Goal: Information Seeking & Learning: Learn about a topic

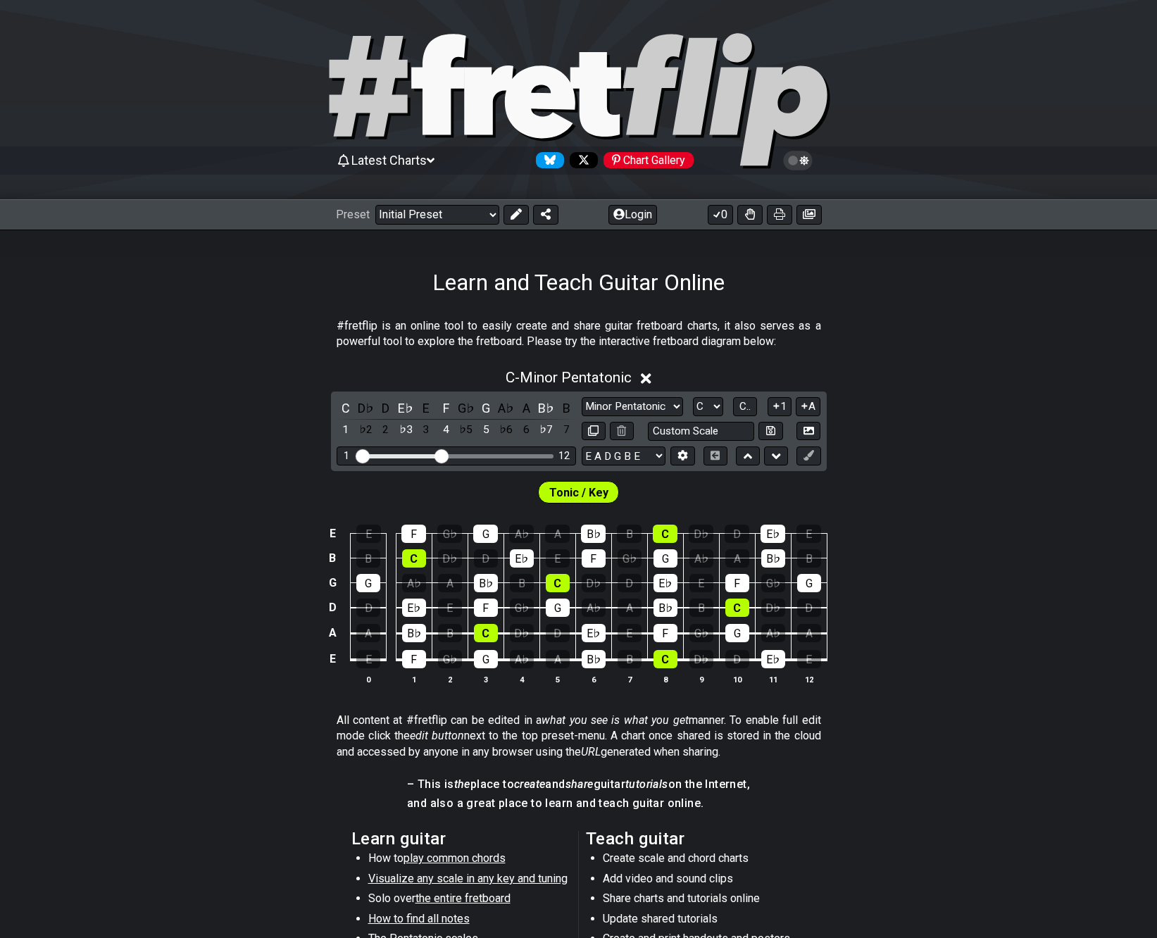
click at [670, 151] on div "Latest Charts Chart Gallery" at bounding box center [578, 100] width 1157 height 200
click at [667, 163] on div "Chart Gallery" at bounding box center [649, 160] width 90 height 16
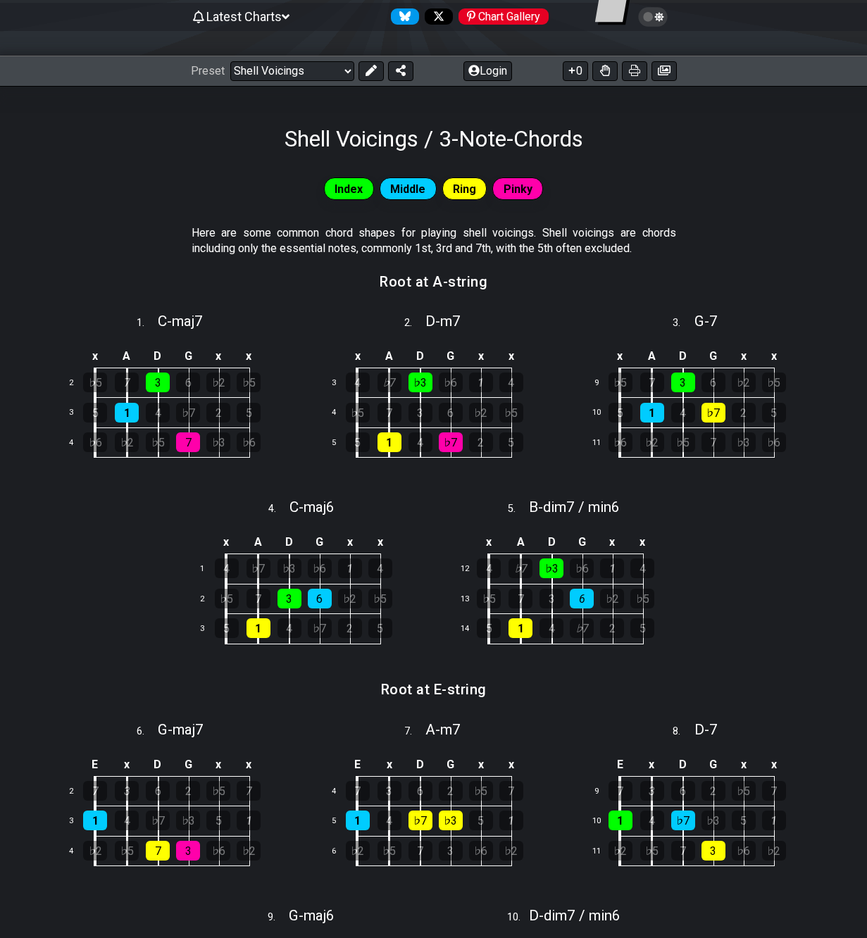
scroll to position [141, 0]
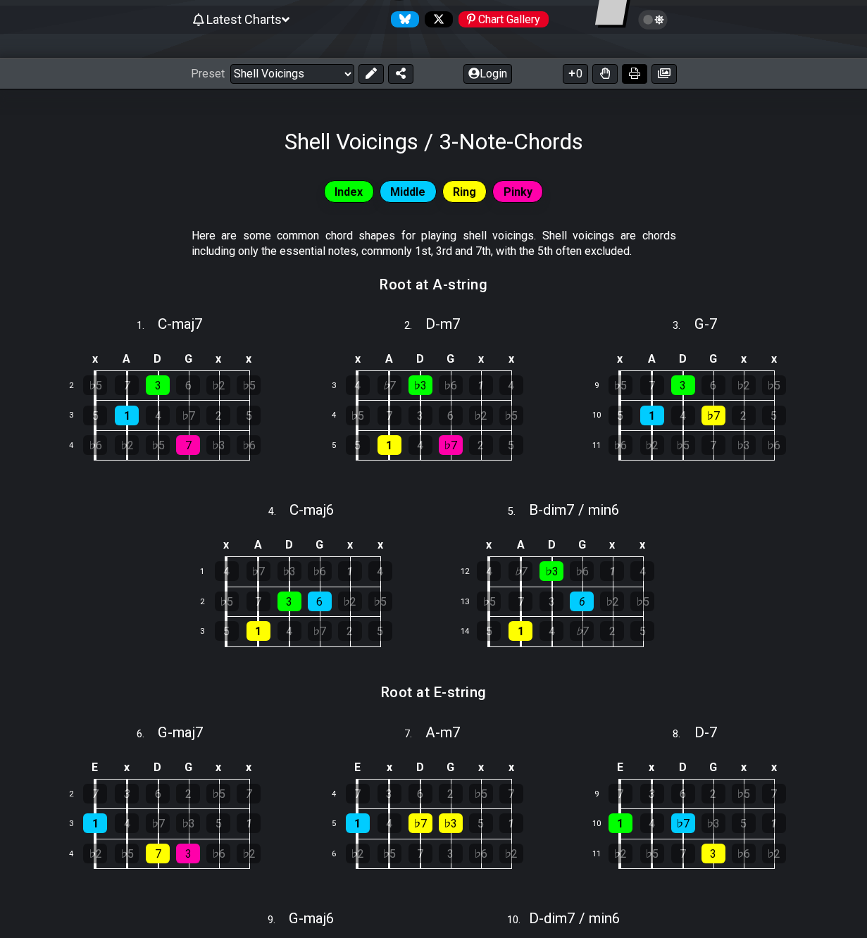
click at [633, 74] on icon at bounding box center [634, 73] width 11 height 11
click at [627, 74] on button at bounding box center [634, 74] width 25 height 20
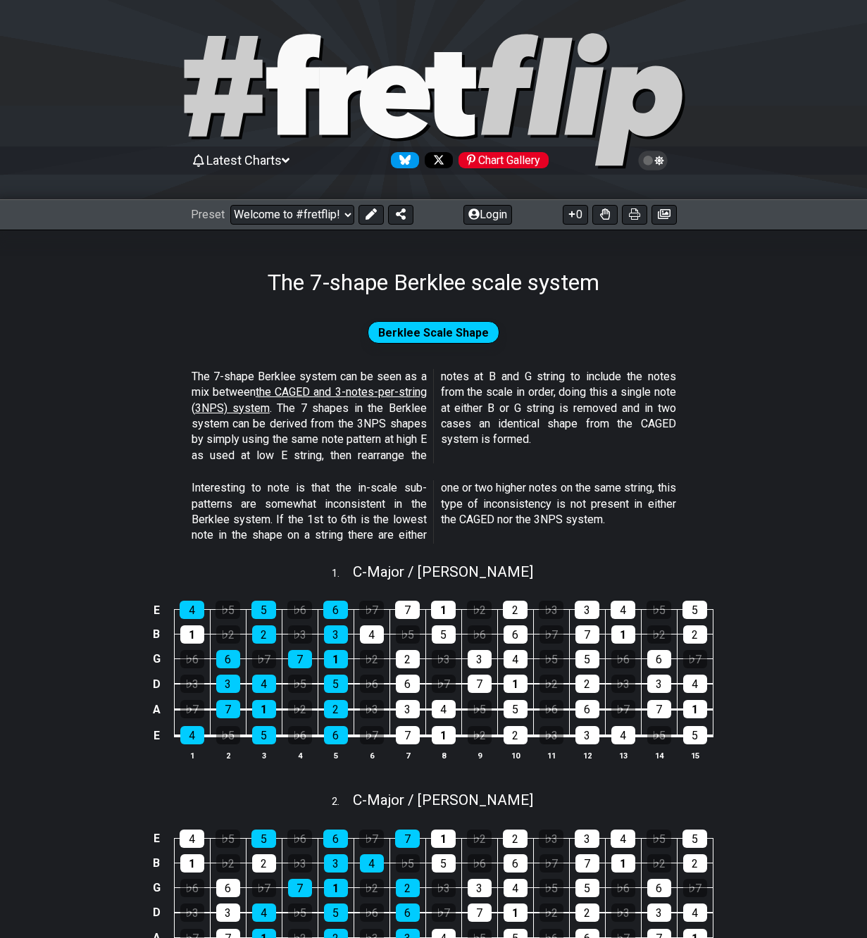
drag, startPoint x: 635, startPoint y: 213, endPoint x: 738, endPoint y: 404, distance: 217.4
click at [635, 213] on icon at bounding box center [634, 213] width 11 height 11
click at [365, 213] on icon at bounding box center [370, 213] width 11 height 11
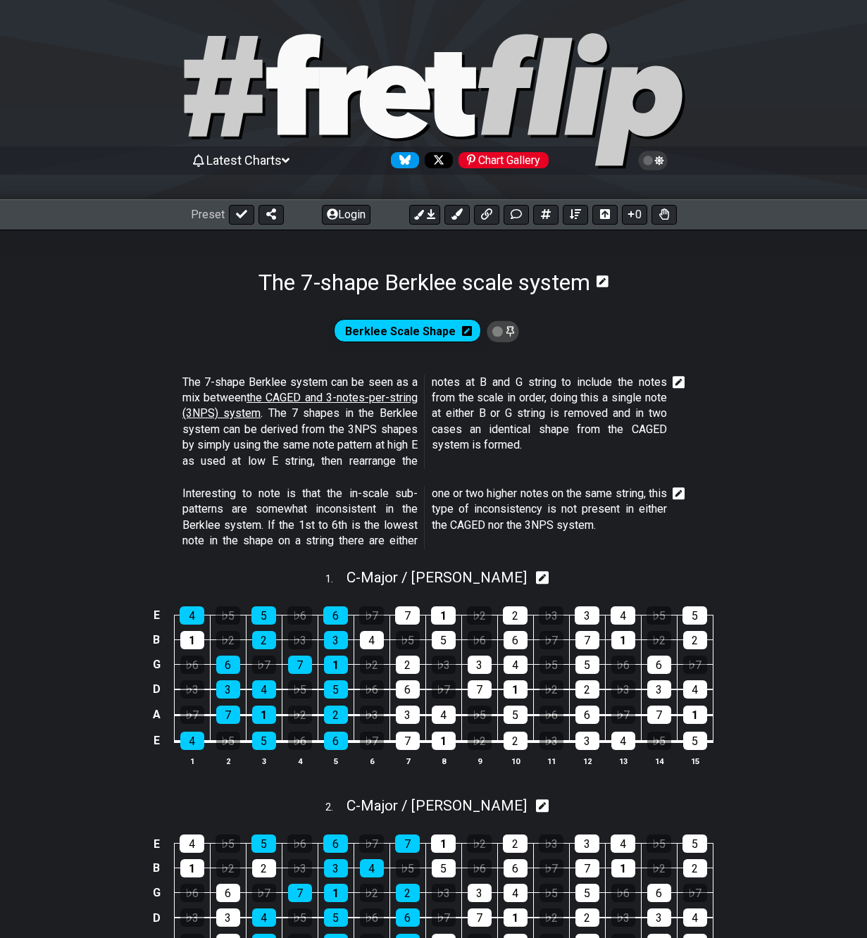
click at [680, 492] on icon at bounding box center [679, 494] width 13 height 14
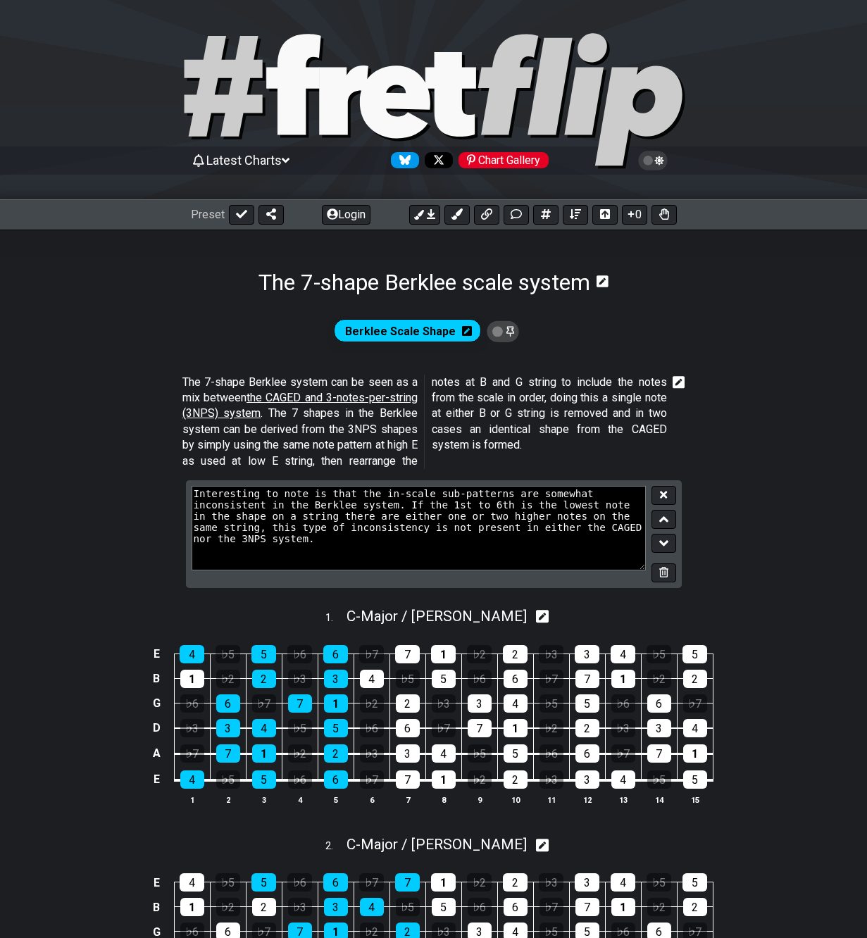
click at [679, 382] on icon at bounding box center [679, 382] width 13 height 14
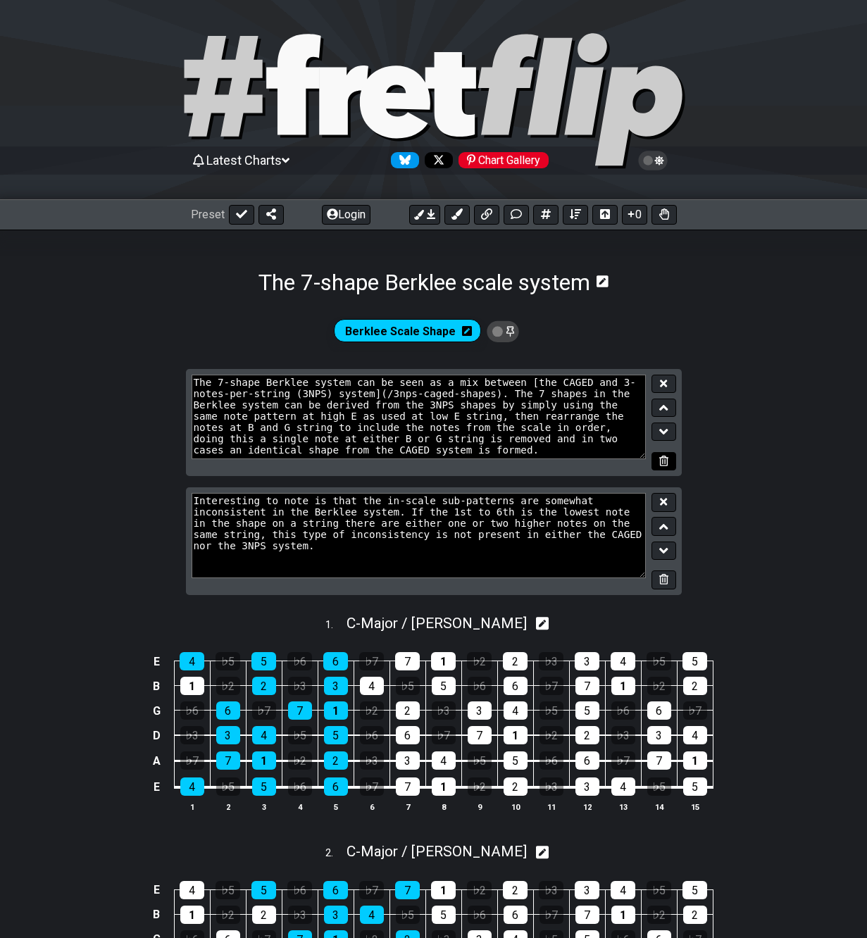
click at [671, 460] on button at bounding box center [663, 461] width 24 height 19
type textarea "Interesting to note is that the in-scale sub-patterns are somewhat inconsistent…"
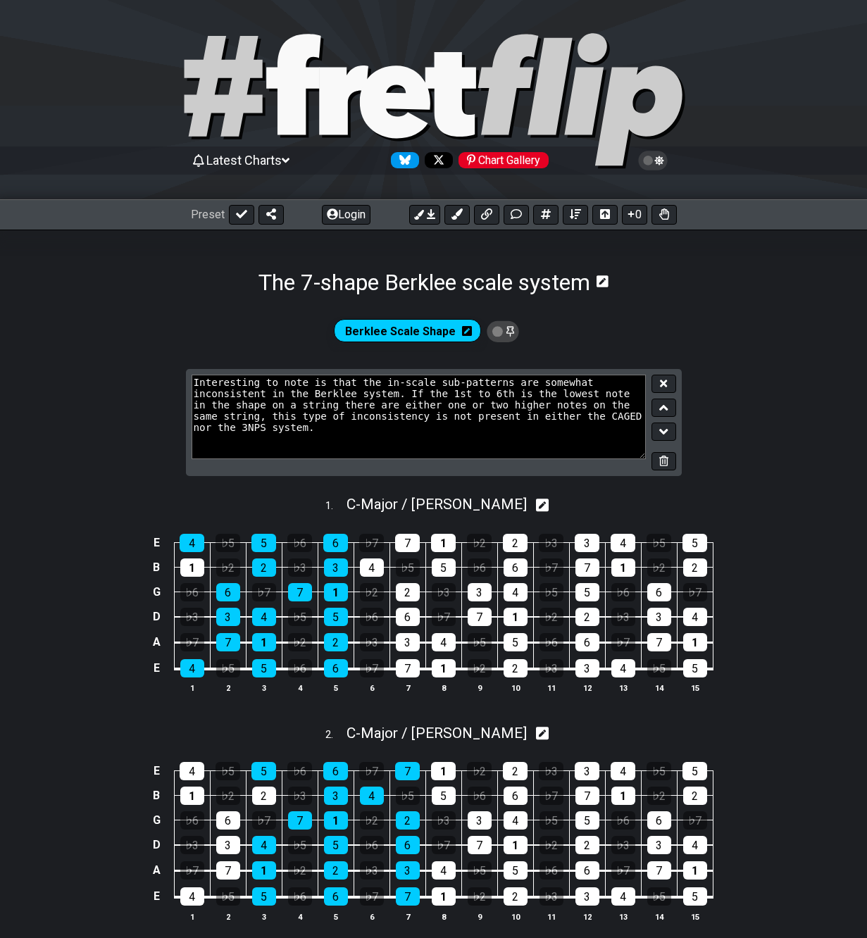
drag, startPoint x: 671, startPoint y: 461, endPoint x: 663, endPoint y: 458, distance: 9.2
click at [670, 461] on button at bounding box center [663, 461] width 24 height 19
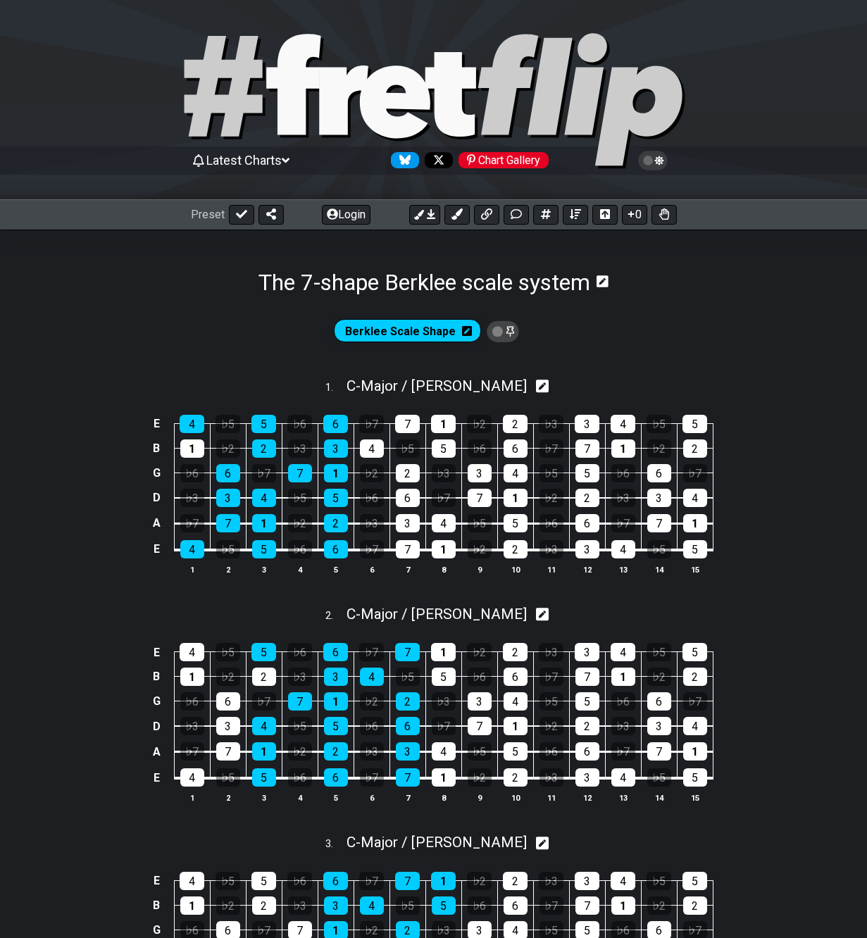
click at [225, 218] on div "Preset" at bounding box center [237, 215] width 93 height 20
click at [232, 211] on button at bounding box center [241, 215] width 25 height 20
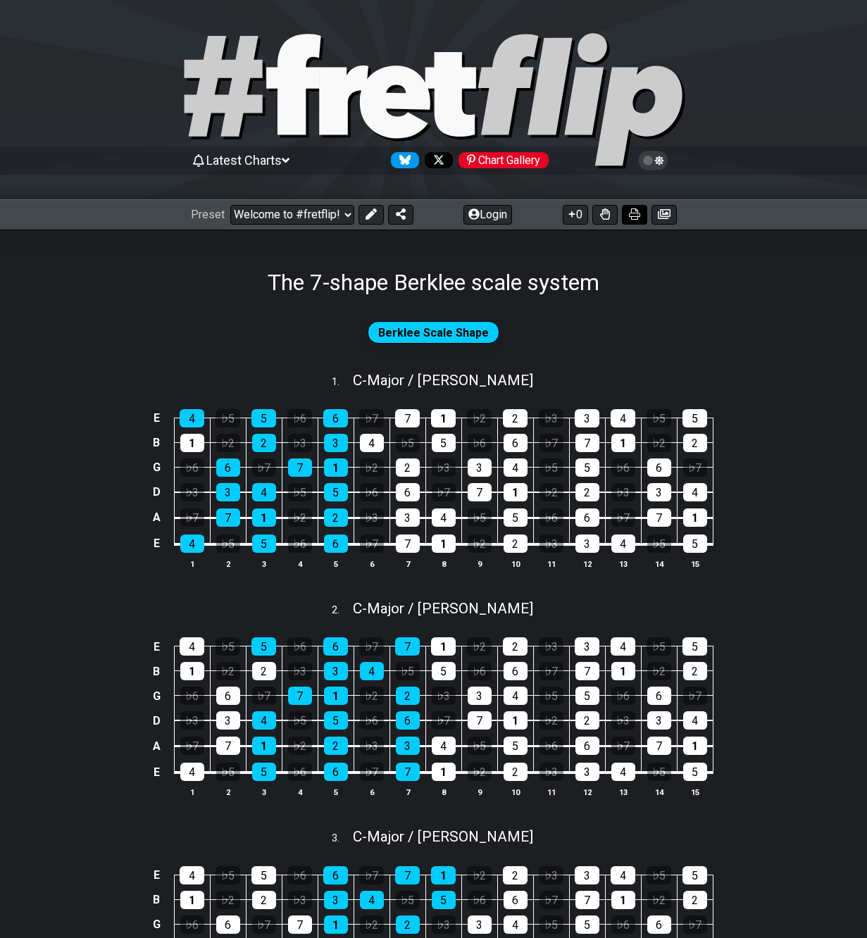
click at [627, 211] on button at bounding box center [634, 215] width 25 height 20
